Goal: Transaction & Acquisition: Purchase product/service

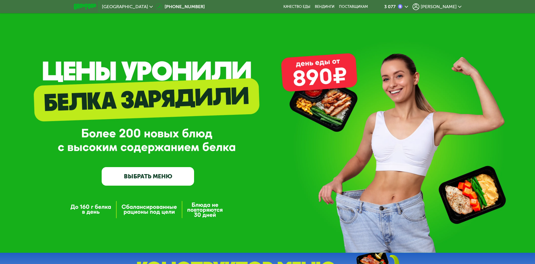
click at [451, 6] on span "[PERSON_NAME]" at bounding box center [439, 6] width 36 height 4
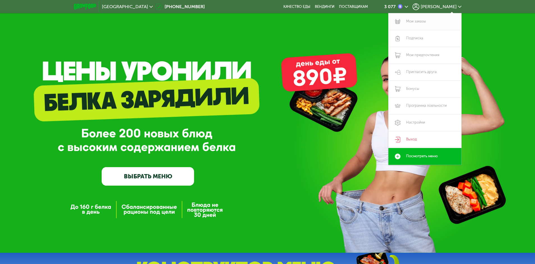
click at [415, 25] on link "Мои заказы" at bounding box center [424, 21] width 73 height 17
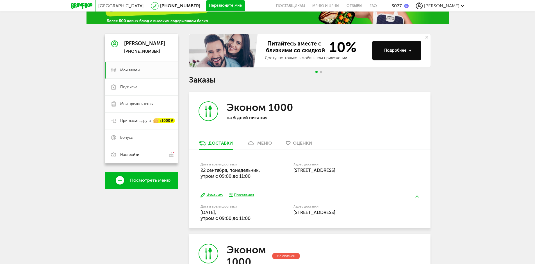
scroll to position [28, 0]
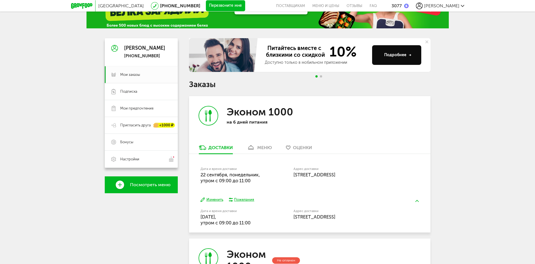
click at [262, 146] on div "меню" at bounding box center [264, 147] width 15 height 5
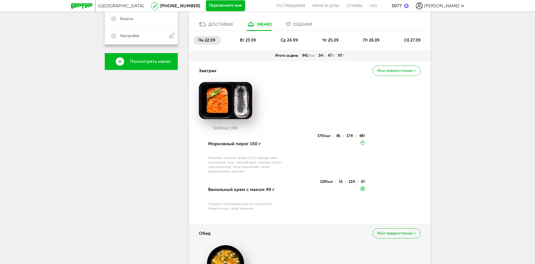
scroll to position [82, 0]
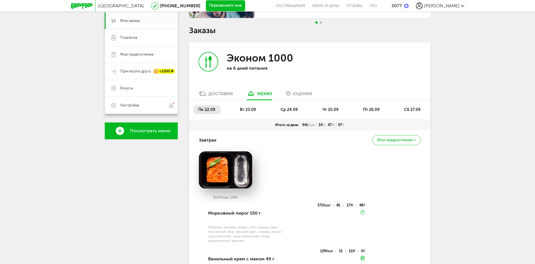
click at [246, 108] on span "вт 23.09" at bounding box center [248, 109] width 16 height 5
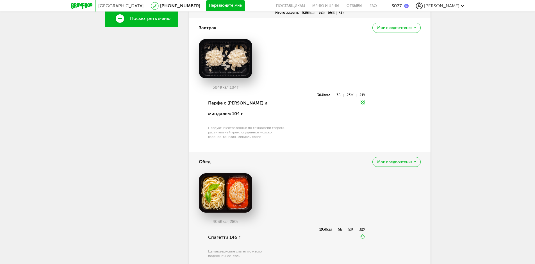
scroll to position [54, 0]
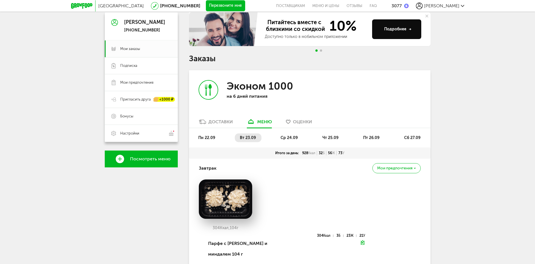
click at [289, 136] on span "ср 24.09" at bounding box center [289, 137] width 17 height 5
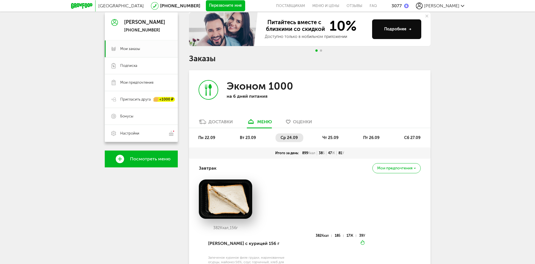
click at [323, 137] on li "чт 25.09" at bounding box center [330, 137] width 27 height 9
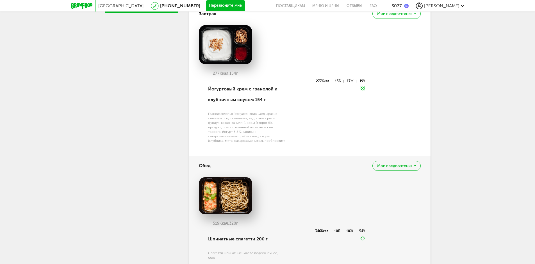
scroll to position [138, 0]
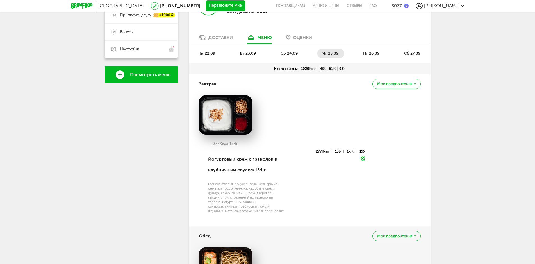
click at [367, 52] on span "пт 26.09" at bounding box center [371, 53] width 16 height 5
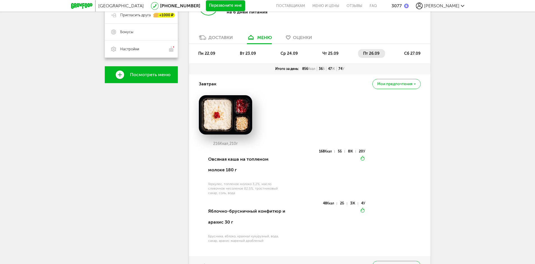
click at [415, 51] on span "сб 27.09" at bounding box center [412, 53] width 16 height 5
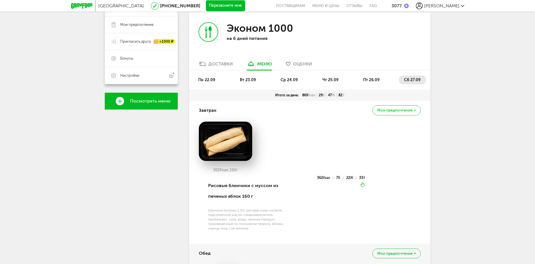
scroll to position [110, 0]
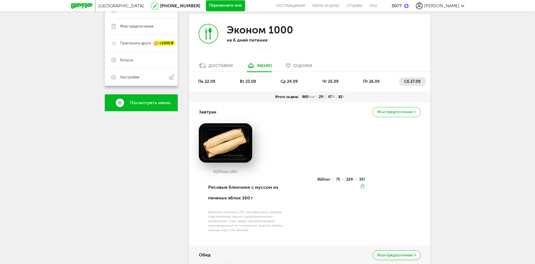
click at [202, 81] on span "пн 22.09" at bounding box center [206, 81] width 17 height 5
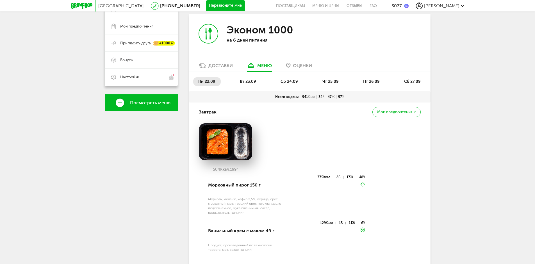
click at [252, 79] on span "вт 23.09" at bounding box center [248, 81] width 16 height 5
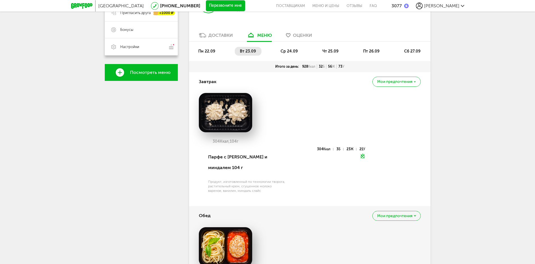
scroll to position [138, 0]
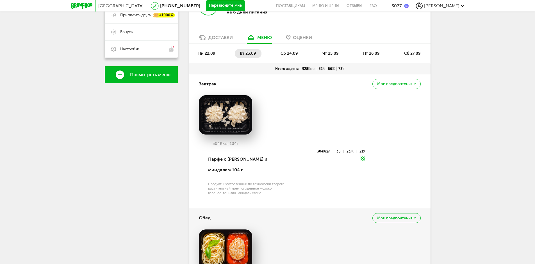
click at [285, 52] on span "ср 24.09" at bounding box center [289, 53] width 17 height 5
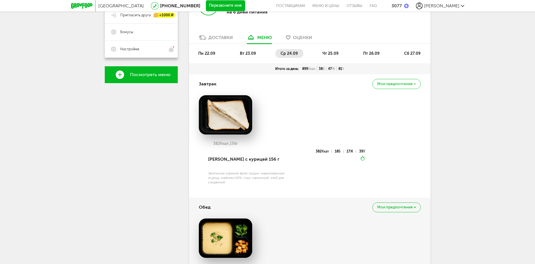
click at [328, 51] on span "чт 25.09" at bounding box center [330, 53] width 16 height 5
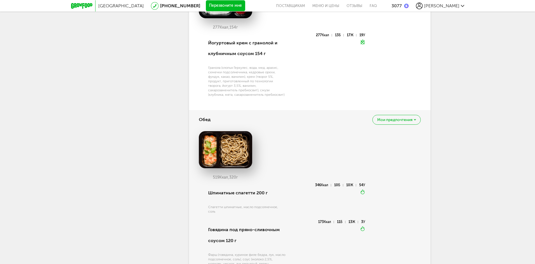
scroll to position [166, 0]
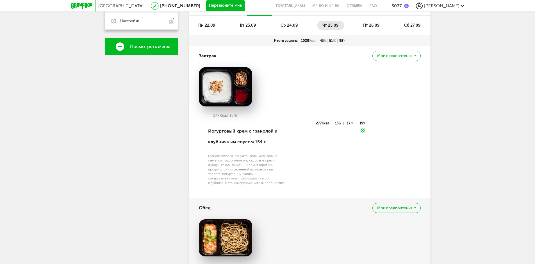
click at [372, 22] on li "пт 26.09" at bounding box center [371, 25] width 27 height 9
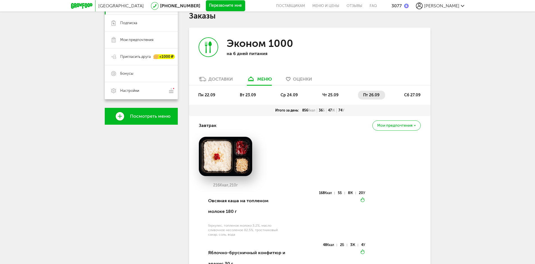
scroll to position [82, 0]
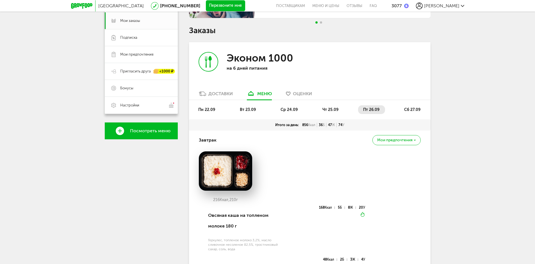
click at [415, 111] on span "сб 27.09" at bounding box center [412, 109] width 16 height 5
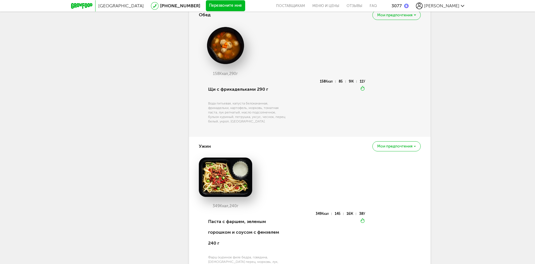
scroll to position [363, 0]
